Goal: Task Accomplishment & Management: Use online tool/utility

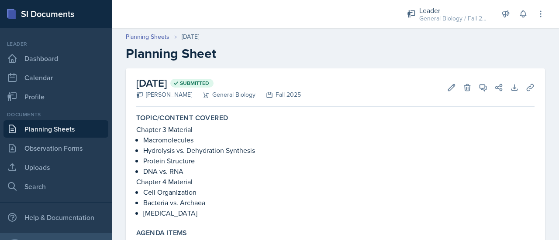
click at [33, 131] on link "Planning Sheets" at bounding box center [55, 128] width 105 height 17
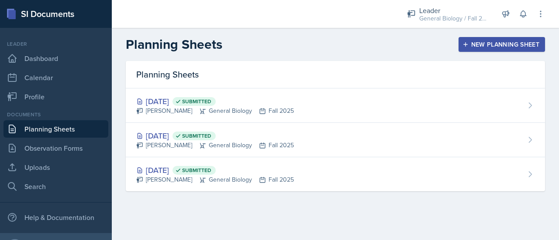
click at [472, 47] on div "New Planning Sheet" at bounding box center [501, 44] width 75 height 7
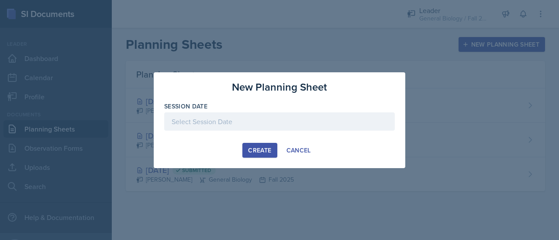
click at [325, 118] on div at bounding box center [279, 122] width 230 height 18
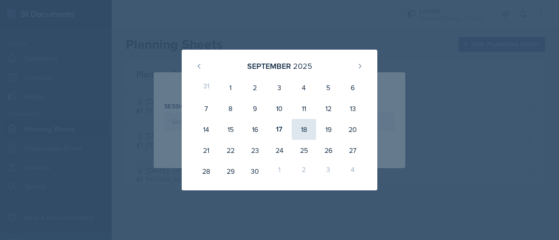
click at [306, 131] on div "18" at bounding box center [304, 129] width 24 height 21
type input "[DATE]"
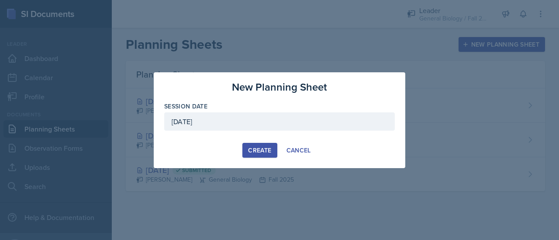
click at [258, 151] on div "Create" at bounding box center [259, 150] width 23 height 7
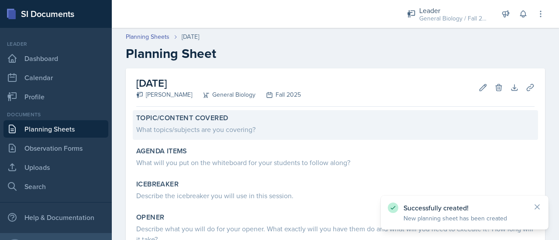
click at [210, 128] on div "What topics/subjects are you covering?" at bounding box center [335, 129] width 398 height 10
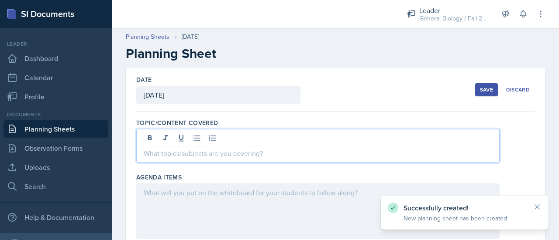
click at [186, 135] on div at bounding box center [317, 146] width 363 height 34
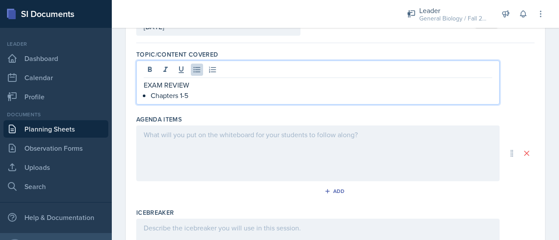
scroll to position [69, 0]
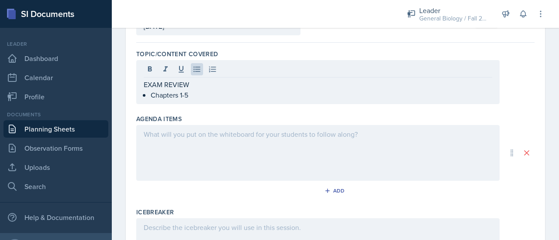
click at [199, 141] on div at bounding box center [317, 153] width 363 height 56
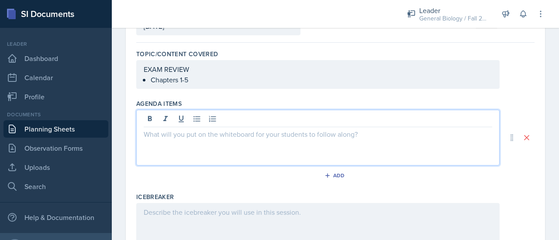
scroll to position [84, 0]
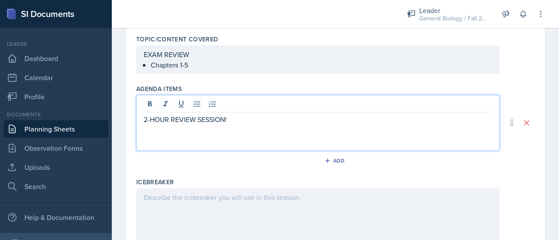
click at [144, 120] on p "2-HOUR REVIEW SESSION!" at bounding box center [318, 119] width 348 height 10
click at [148, 120] on p at bounding box center [318, 119] width 348 height 10
click at [251, 129] on p "2-HOUR REVIEW SESSION!" at bounding box center [318, 130] width 348 height 10
drag, startPoint x: 203, startPoint y: 119, endPoint x: 161, endPoint y: 123, distance: 41.2
click at [161, 123] on p "[DATE] Session" at bounding box center [318, 119] width 348 height 10
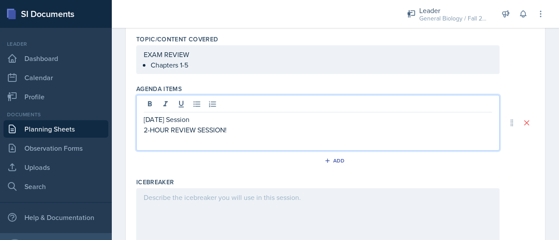
click at [146, 131] on p "2-HOUR REVIEW SESSION!" at bounding box center [318, 130] width 348 height 10
click at [145, 131] on p "2-HOUR REVIEW SESSION!" at bounding box center [318, 130] width 348 height 10
click at [278, 120] on p "[DATE] 2-HOUR REVIEW SESSION!" at bounding box center [318, 119] width 348 height 10
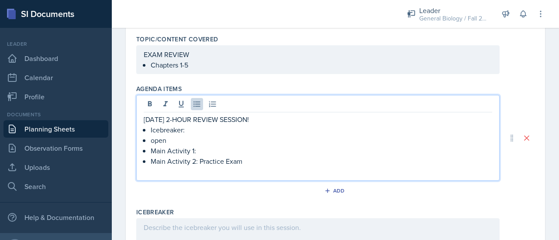
click at [200, 154] on p "Main Activity 1:" at bounding box center [321, 151] width 341 height 10
click at [196, 142] on p "open" at bounding box center [321, 140] width 341 height 10
click at [258, 161] on p "Main Activity 2: Practice Exam" at bounding box center [321, 161] width 341 height 10
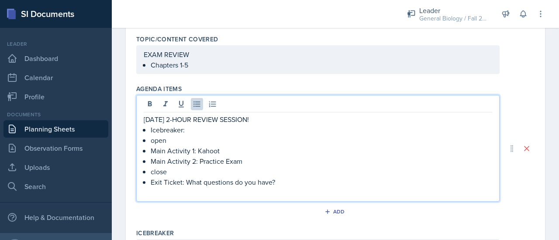
click at [184, 177] on p "Exit Ticket: What questions do you have?" at bounding box center [321, 182] width 341 height 10
click at [179, 173] on p "close" at bounding box center [321, 172] width 341 height 10
drag, startPoint x: 194, startPoint y: 120, endPoint x: 168, endPoint y: 120, distance: 25.3
click at [168, 120] on p "[DATE] 2-HOUR REVIEW SESSION!" at bounding box center [318, 119] width 348 height 10
click at [175, 143] on p "open" at bounding box center [321, 140] width 341 height 10
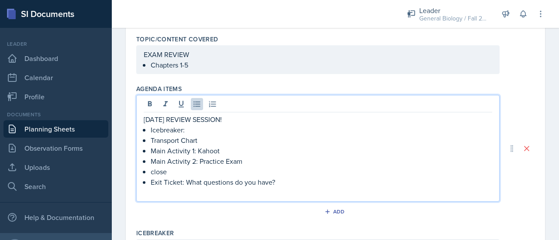
scroll to position [0, 0]
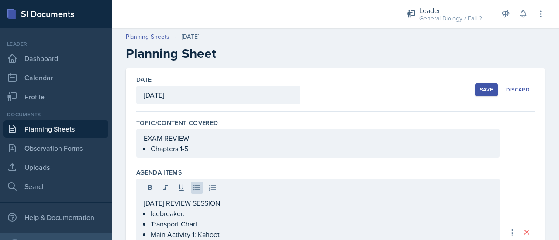
click at [487, 91] on button "Save" at bounding box center [486, 89] width 23 height 13
